Goal: Information Seeking & Learning: Learn about a topic

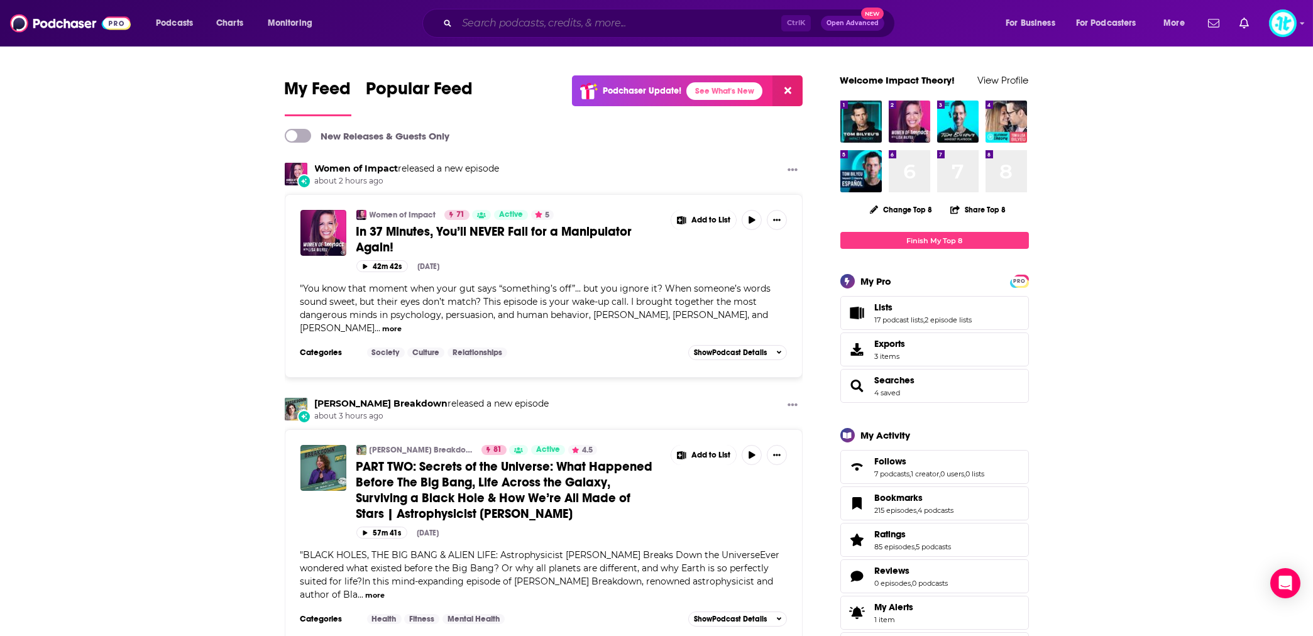
click at [586, 20] on input "Search podcasts, credits, & more..." at bounding box center [619, 23] width 324 height 20
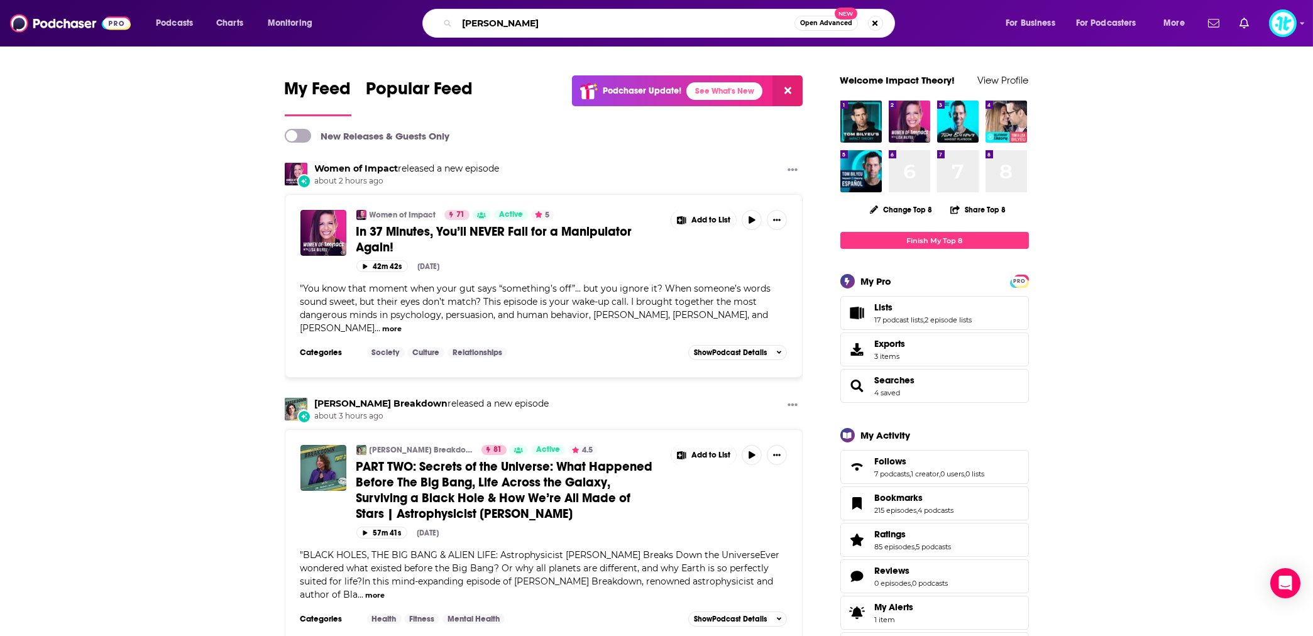
type input "[PERSON_NAME]"
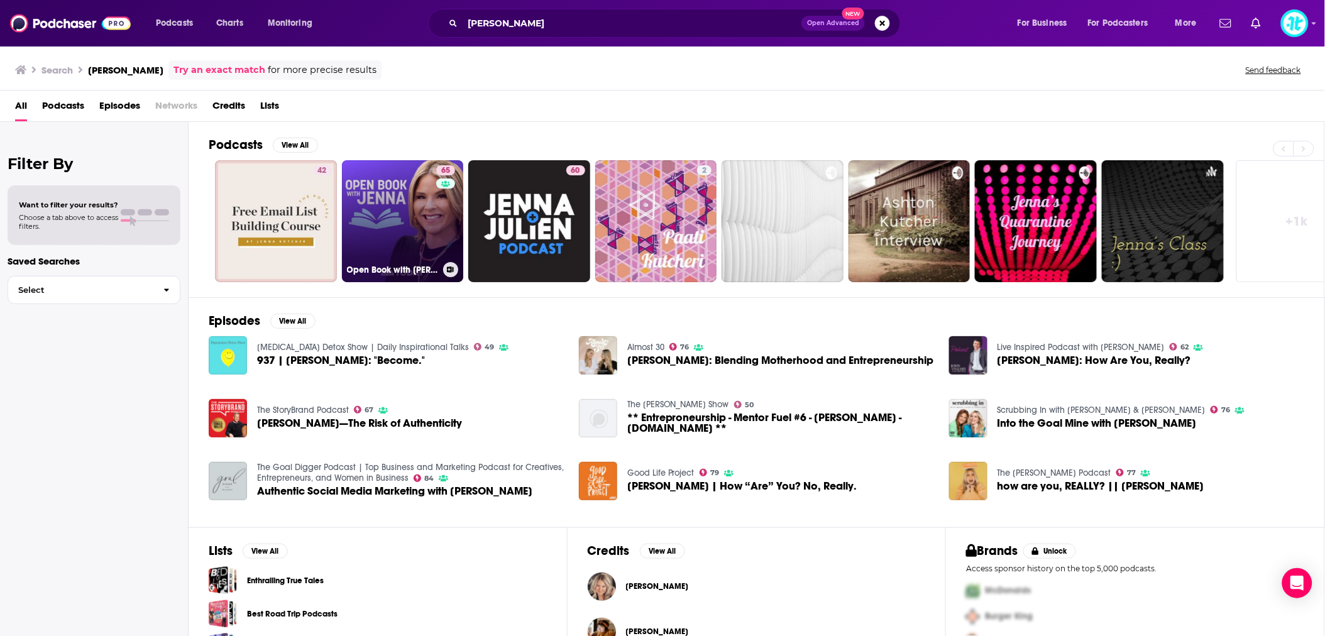
click at [369, 219] on link "65 Open Book with [PERSON_NAME]" at bounding box center [403, 221] width 122 height 122
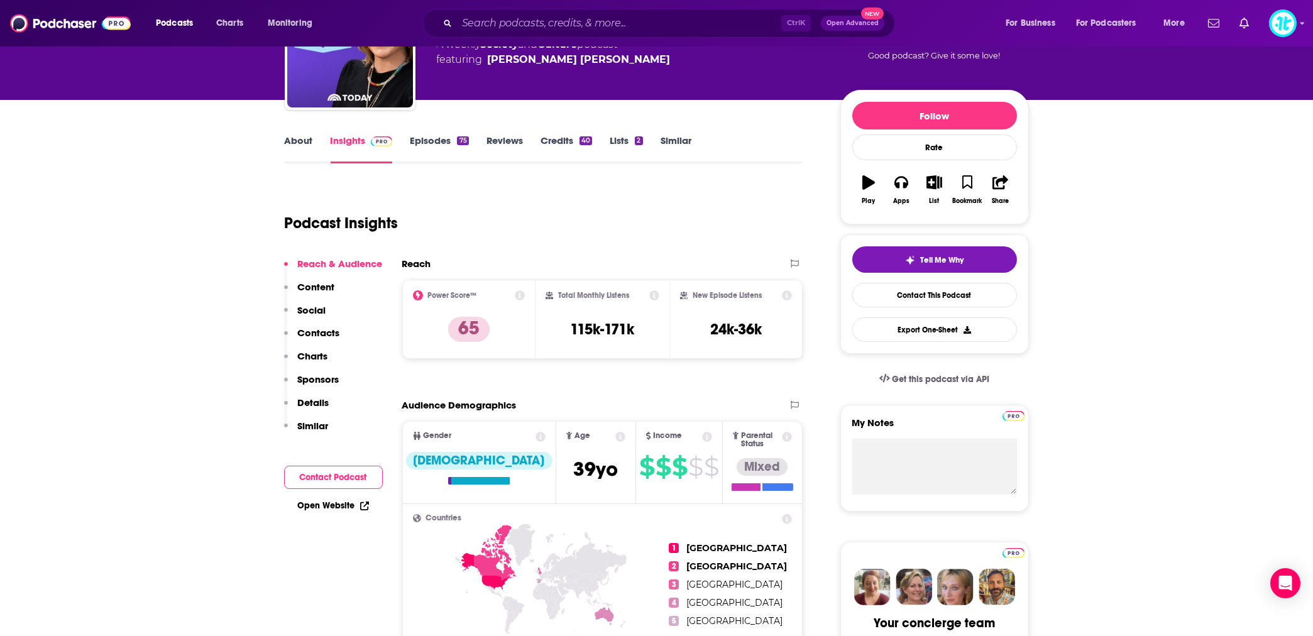
scroll to position [111, 0]
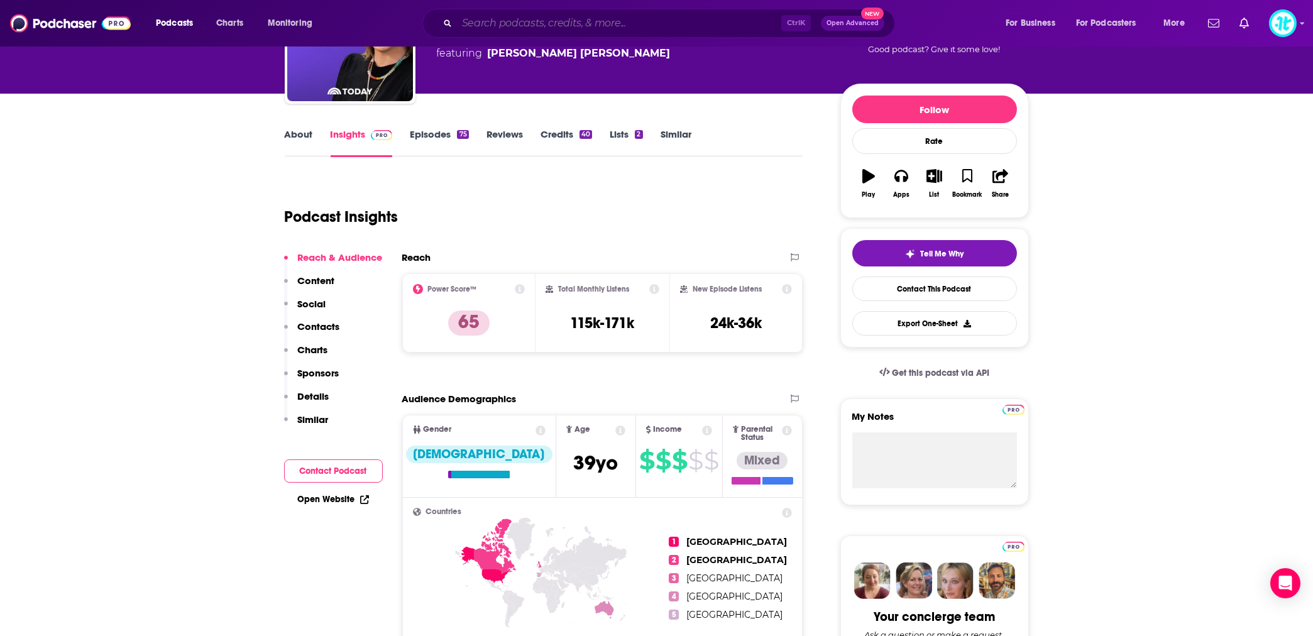
click at [566, 21] on input "Search podcasts, credits, & more..." at bounding box center [619, 23] width 324 height 20
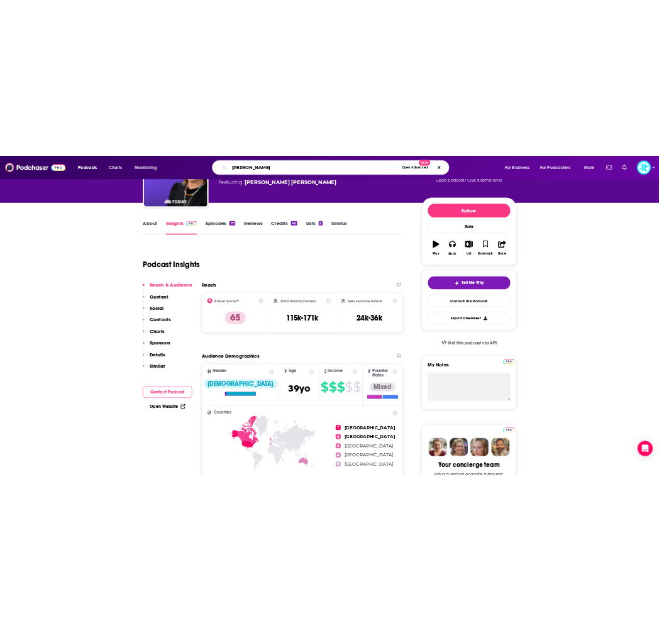
scroll to position [167, 0]
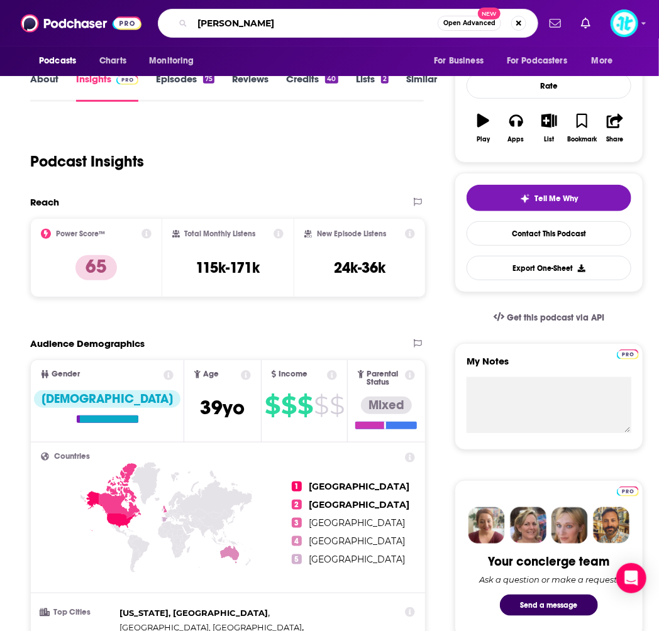
click at [343, 16] on input "[PERSON_NAME]" at bounding box center [314, 23] width 245 height 20
type input "[PERSON_NAME]"
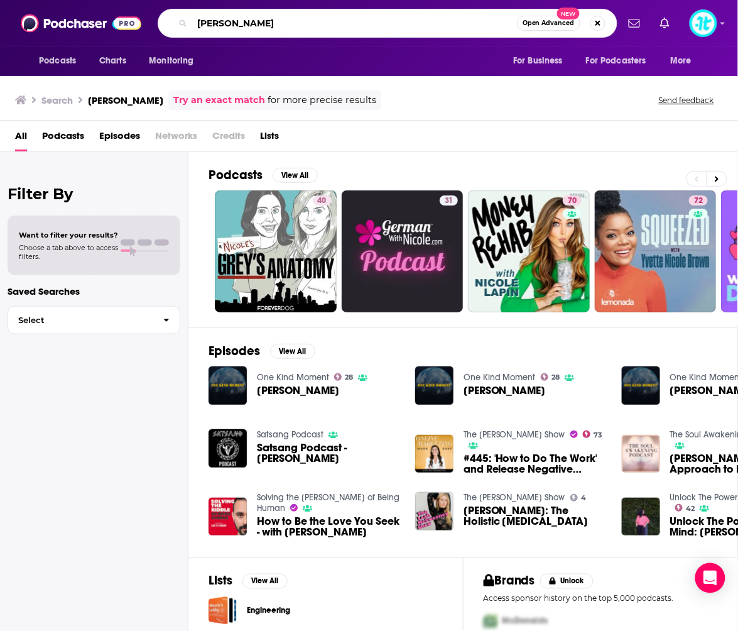
drag, startPoint x: 228, startPoint y: 19, endPoint x: 275, endPoint y: 18, distance: 47.2
click at [275, 18] on input "[PERSON_NAME]" at bounding box center [354, 23] width 325 height 20
type input "[PERSON_NAME]"
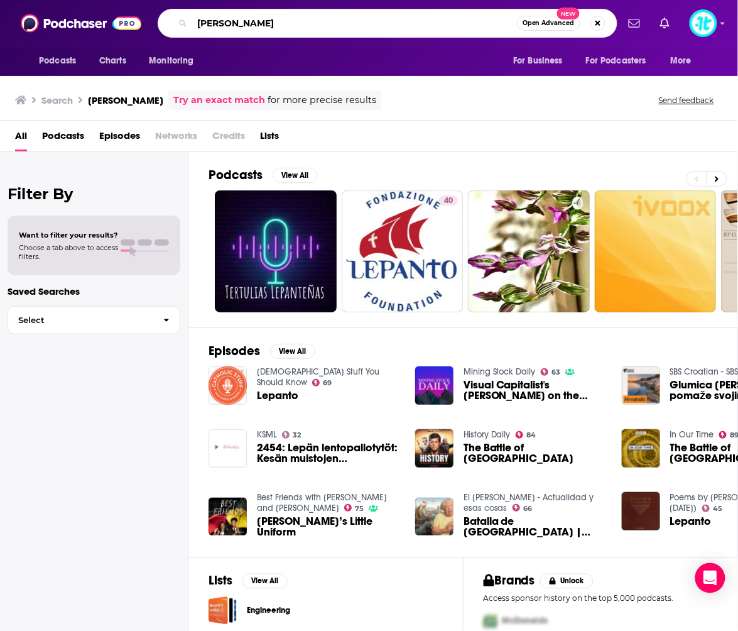
drag, startPoint x: 291, startPoint y: 29, endPoint x: 193, endPoint y: 25, distance: 98.1
click at [193, 25] on input "[PERSON_NAME]" at bounding box center [354, 23] width 325 height 20
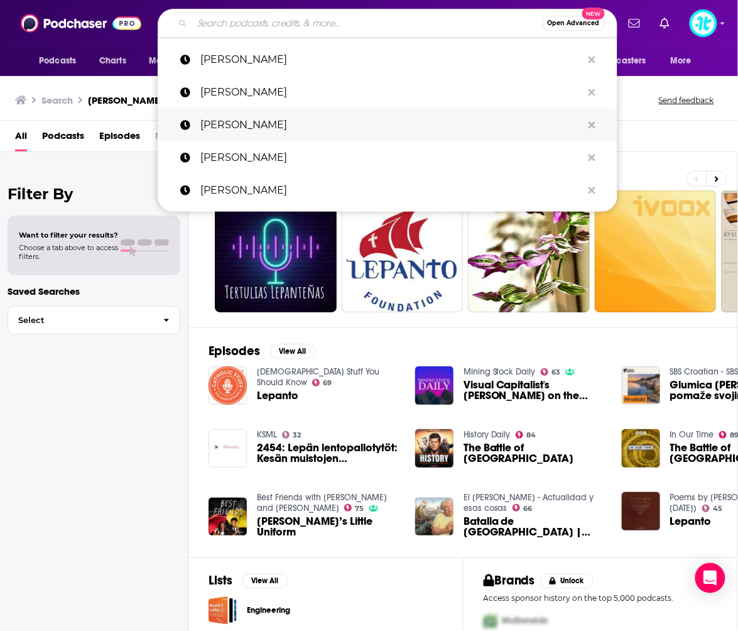
click at [405, 114] on p "[PERSON_NAME]" at bounding box center [391, 125] width 382 height 33
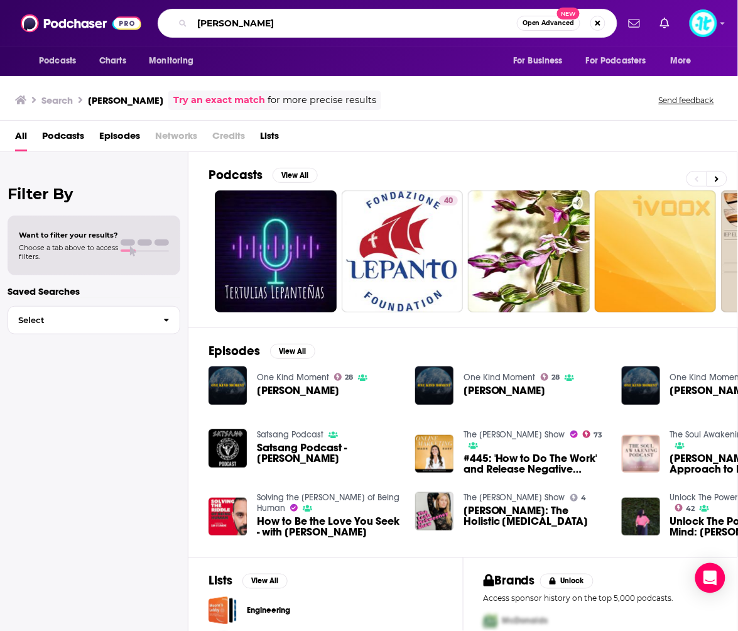
click at [451, 23] on input "[PERSON_NAME]" at bounding box center [354, 23] width 325 height 20
drag, startPoint x: 291, startPoint y: 19, endPoint x: 194, endPoint y: 17, distance: 96.8
click at [194, 17] on input "[PERSON_NAME]" at bounding box center [354, 23] width 325 height 20
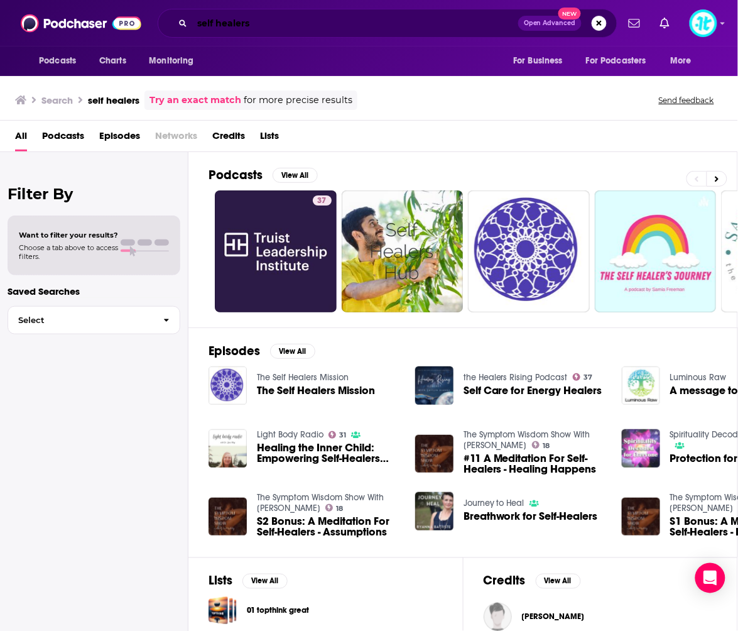
click at [302, 25] on input "self healers" at bounding box center [355, 23] width 326 height 20
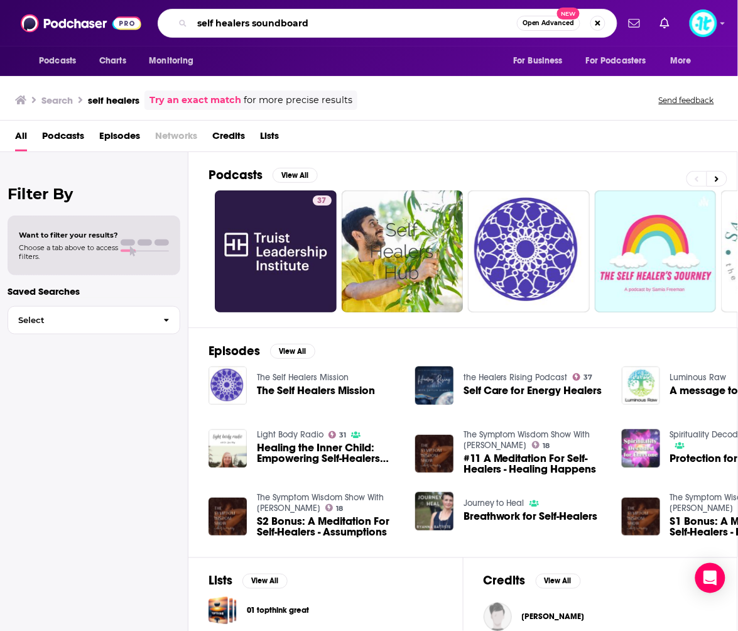
type input "self healers soundboard"
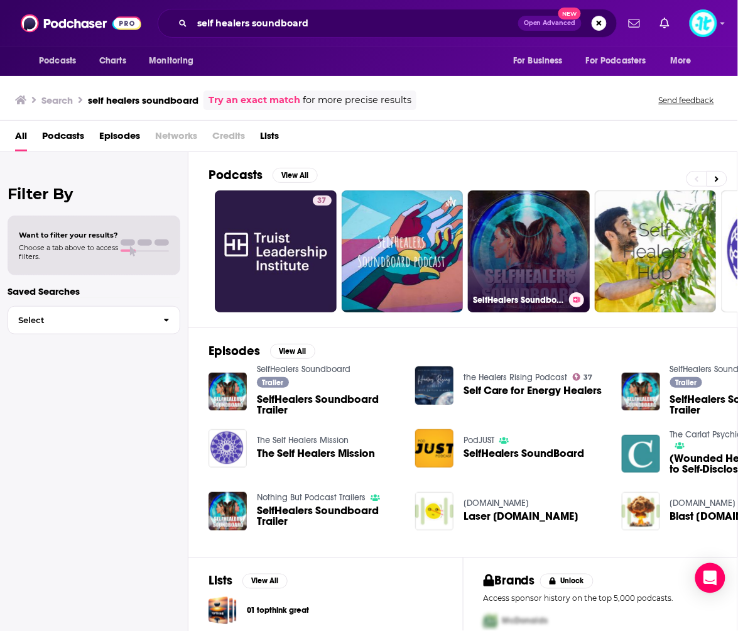
click at [541, 259] on link "SelfHealers Soundboard" at bounding box center [529, 251] width 122 height 122
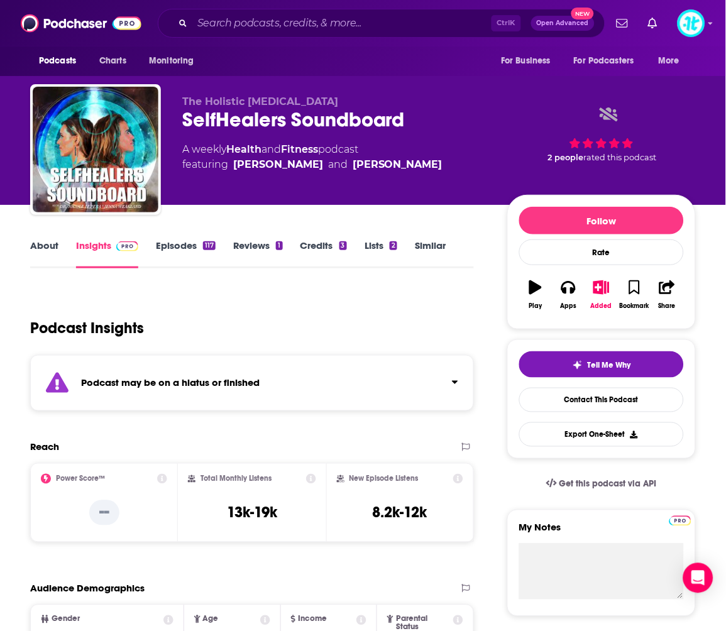
click at [172, 242] on link "Episodes 117" at bounding box center [186, 253] width 60 height 29
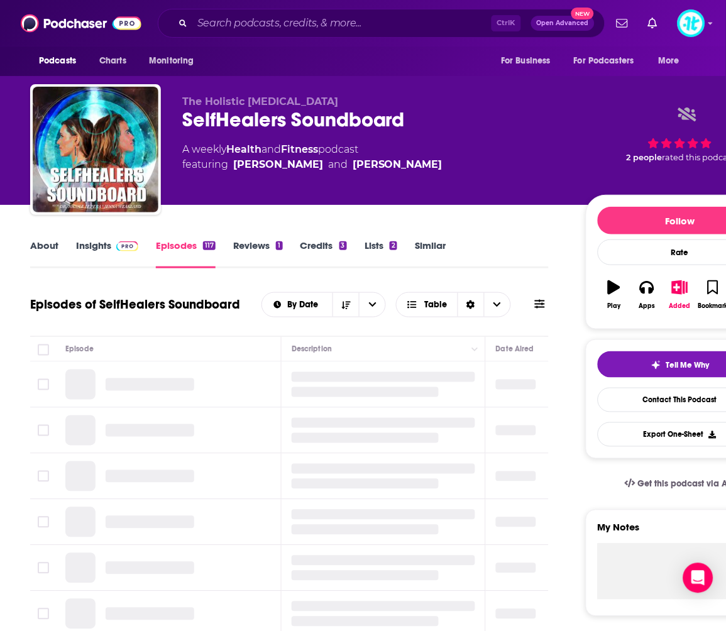
click at [101, 243] on link "Insights" at bounding box center [107, 253] width 62 height 29
